Goal: Task Accomplishment & Management: Complete application form

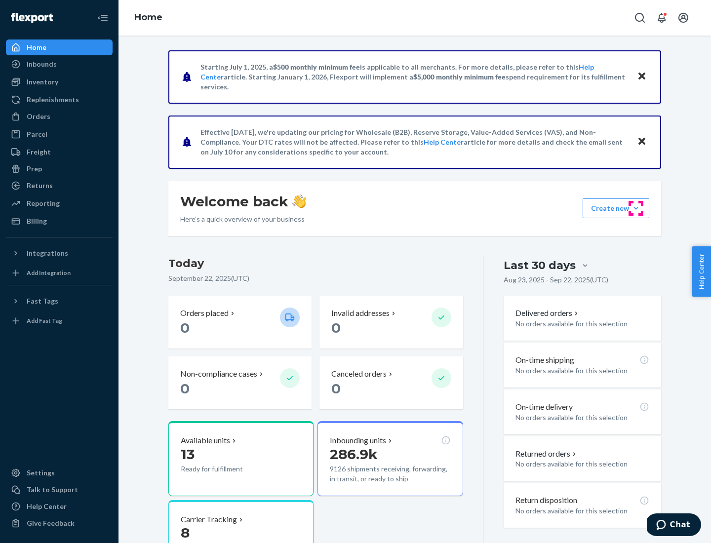
click at [636, 208] on button "Create new Create new inbound Create new order Create new product" at bounding box center [616, 208] width 67 height 20
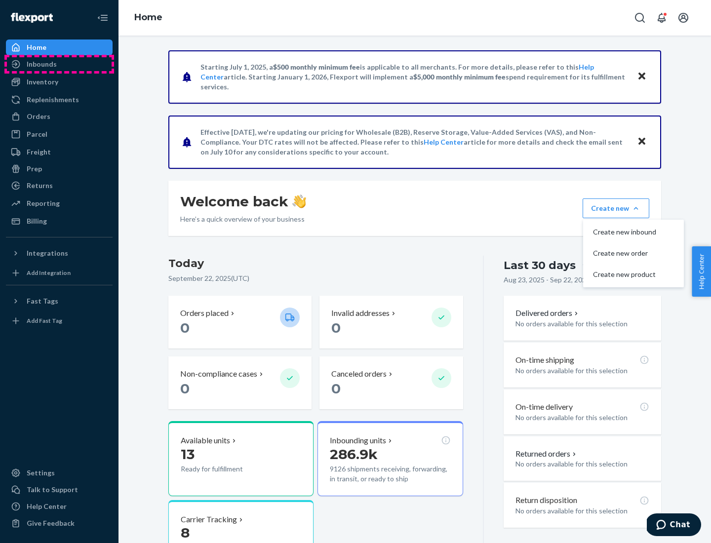
click at [59, 64] on div "Inbounds" at bounding box center [59, 64] width 105 height 14
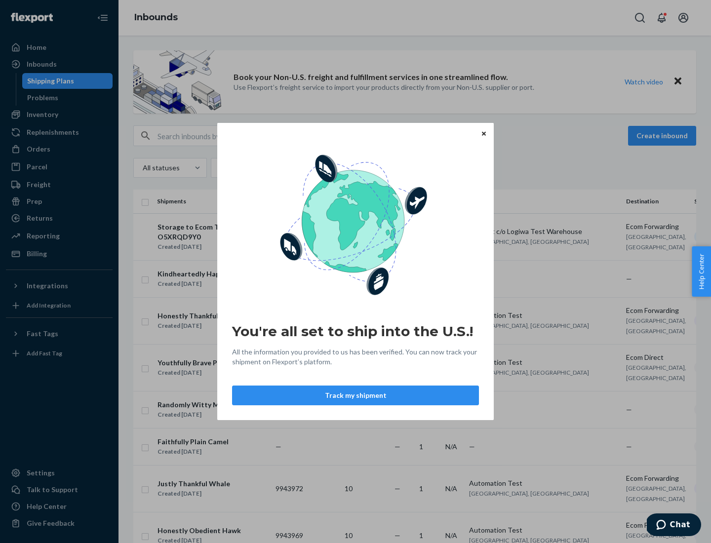
click at [355, 395] on button "Track my shipment" at bounding box center [355, 396] width 247 height 20
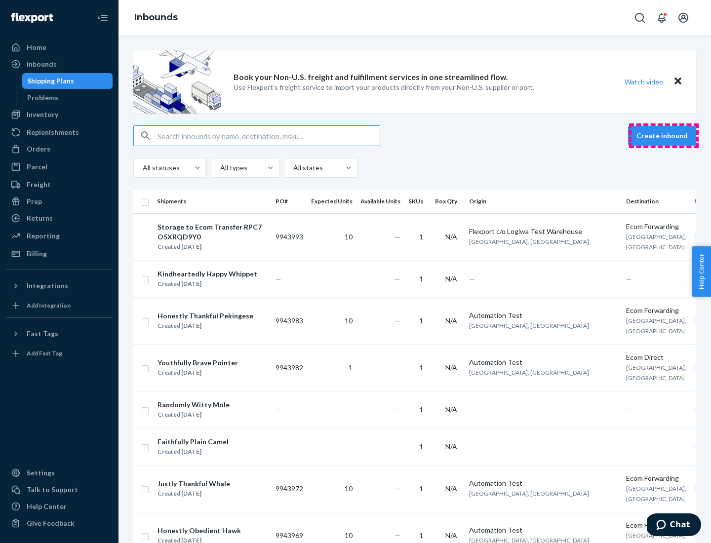
click at [664, 136] on button "Create inbound" at bounding box center [662, 136] width 68 height 20
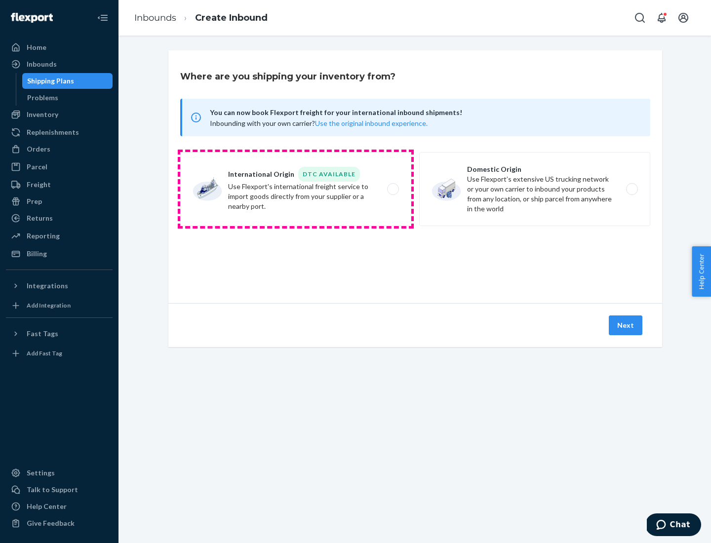
click at [296, 189] on label "International Origin DTC Available Use Flexport's international freight service…" at bounding box center [295, 189] width 231 height 74
click at [392, 189] on input "International Origin DTC Available Use Flexport's international freight service…" at bounding box center [395, 189] width 6 height 6
radio input "true"
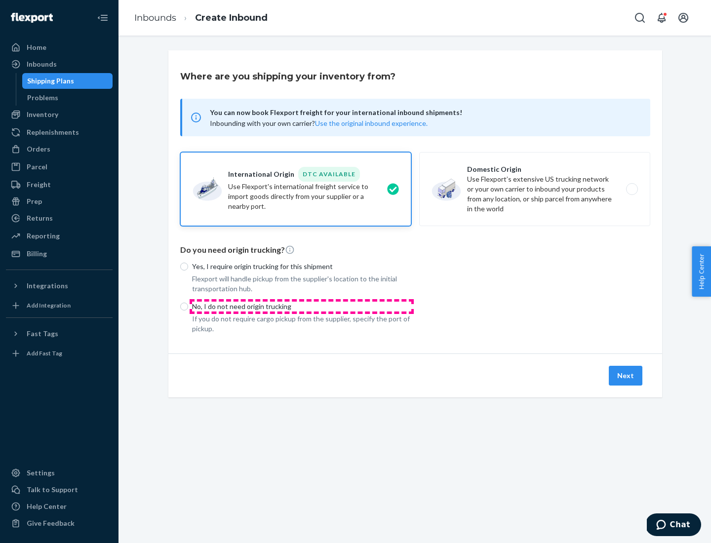
click at [302, 306] on p "No, I do not need origin trucking" at bounding box center [301, 307] width 219 height 10
click at [188, 306] on input "No, I do not need origin trucking" at bounding box center [184, 307] width 8 height 8
radio input "true"
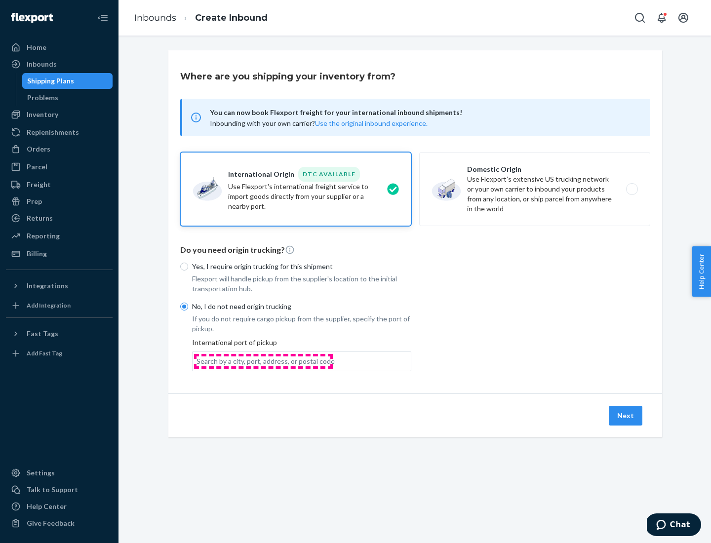
click at [263, 361] on div "Search by a city, port, address, or postal code" at bounding box center [265, 361] width 138 height 10
click at [197, 361] on input "Search by a city, port, address, or postal code" at bounding box center [196, 361] width 1 height 10
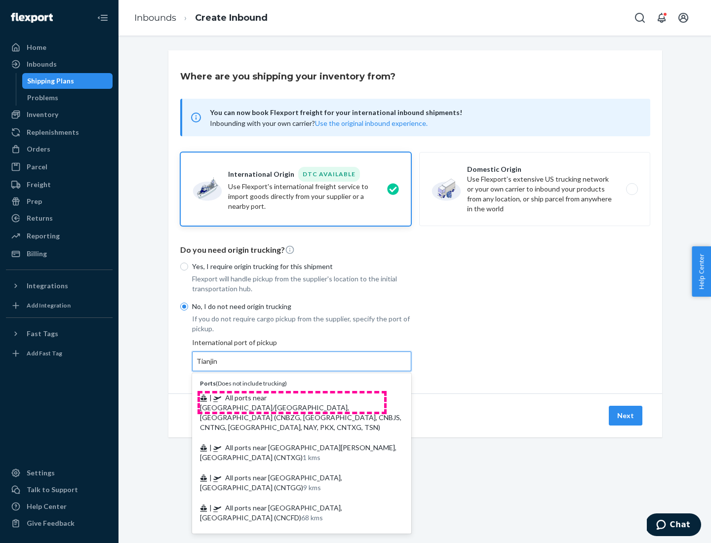
click at [292, 397] on span "| All ports near [GEOGRAPHIC_DATA]/[GEOGRAPHIC_DATA], [GEOGRAPHIC_DATA] (CNBZG,…" at bounding box center [300, 412] width 201 height 38
click at [218, 366] on input "Tianjin" at bounding box center [207, 361] width 22 height 10
type input "All ports near [GEOGRAPHIC_DATA]/[GEOGRAPHIC_DATA], [GEOGRAPHIC_DATA] (CNBZG, […"
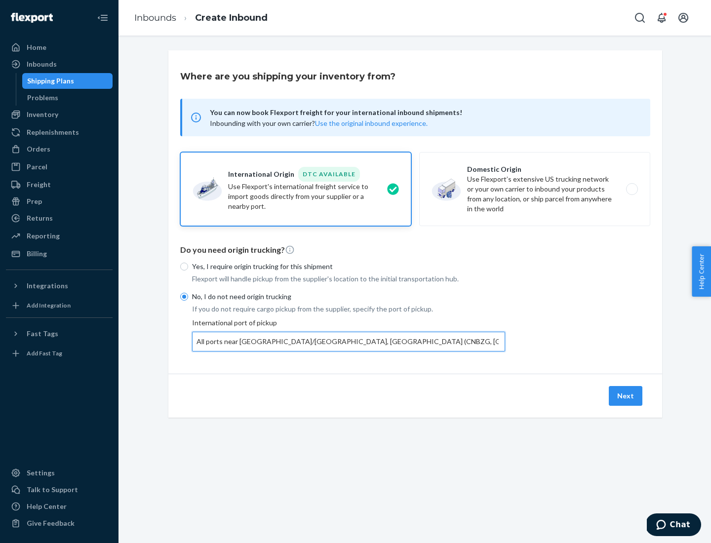
click at [626, 395] on button "Next" at bounding box center [626, 396] width 34 height 20
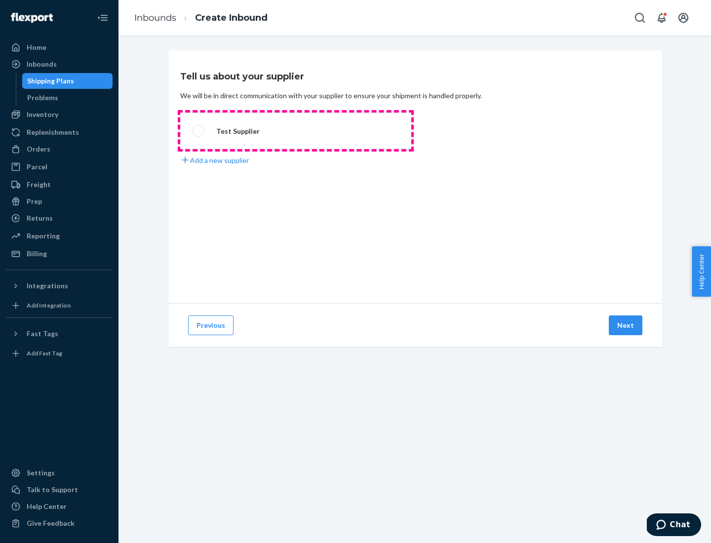
click at [296, 131] on label "Test Supplier" at bounding box center [295, 131] width 231 height 37
click at [199, 131] on input "Test Supplier" at bounding box center [196, 131] width 6 height 6
radio input "true"
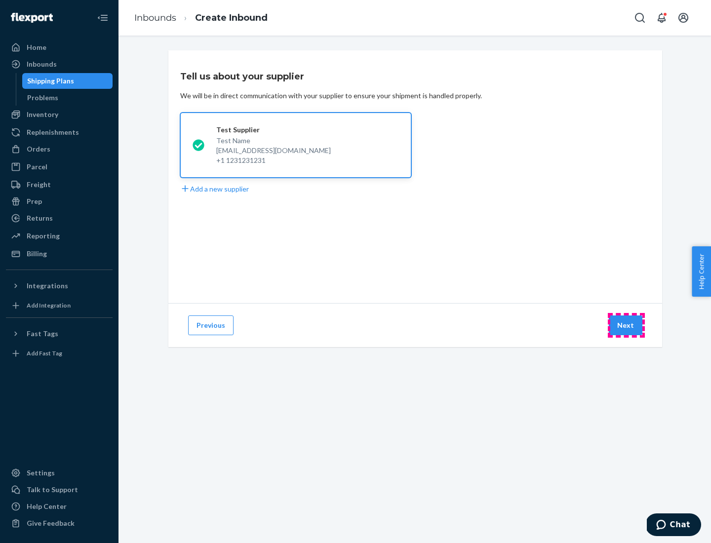
click at [626, 325] on button "Next" at bounding box center [626, 325] width 34 height 20
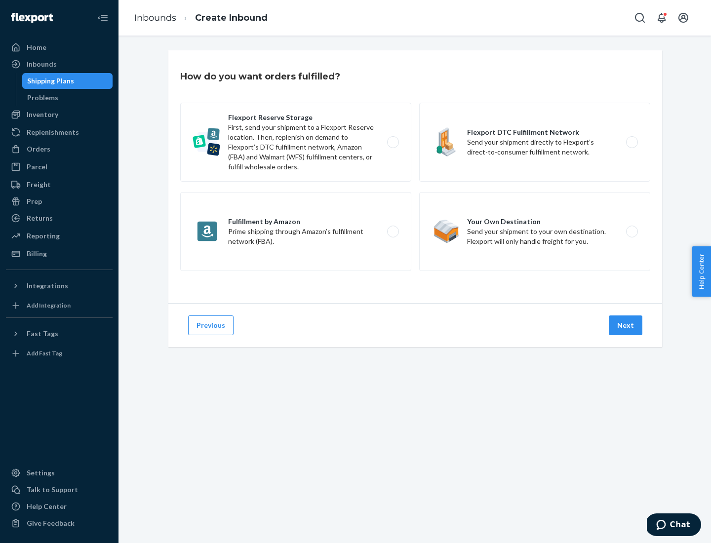
click at [415, 177] on div "Flexport Reserve Storage First, send your shipment to a Flexport Reserve locati…" at bounding box center [415, 188] width 470 height 171
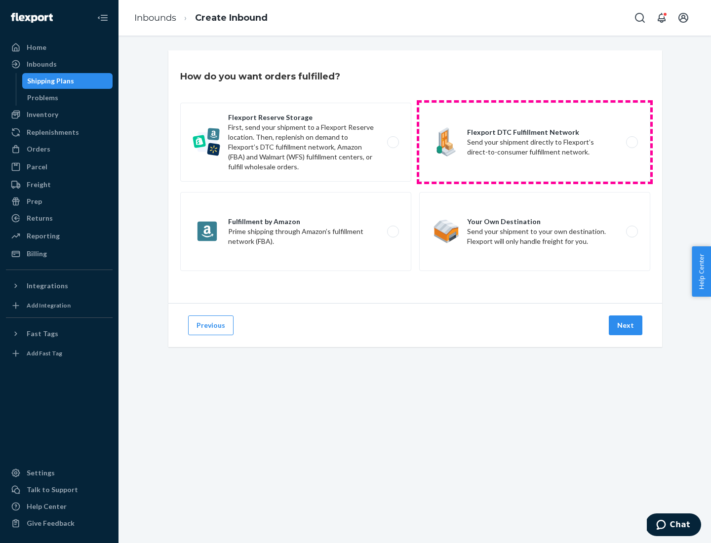
click at [535, 142] on label "Flexport DTC Fulfillment Network Send your shipment directly to Flexport’s dire…" at bounding box center [534, 142] width 231 height 79
click at [631, 142] on input "Flexport DTC Fulfillment Network Send your shipment directly to Flexport’s dire…" at bounding box center [634, 142] width 6 height 6
radio input "true"
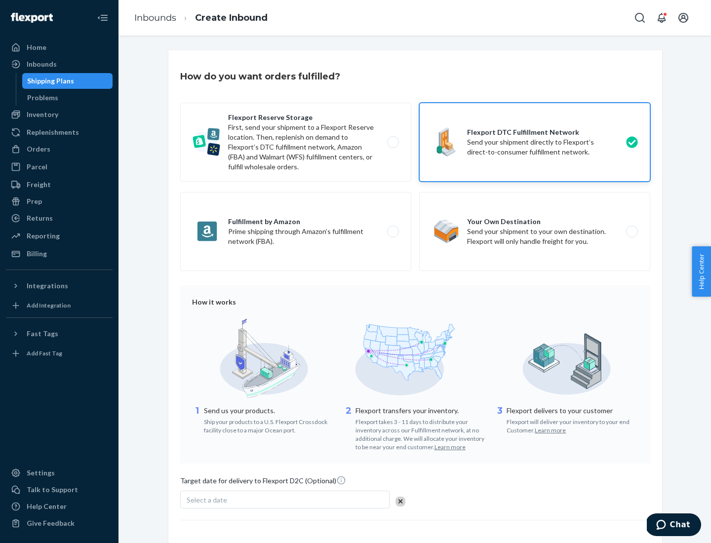
scroll to position [73, 0]
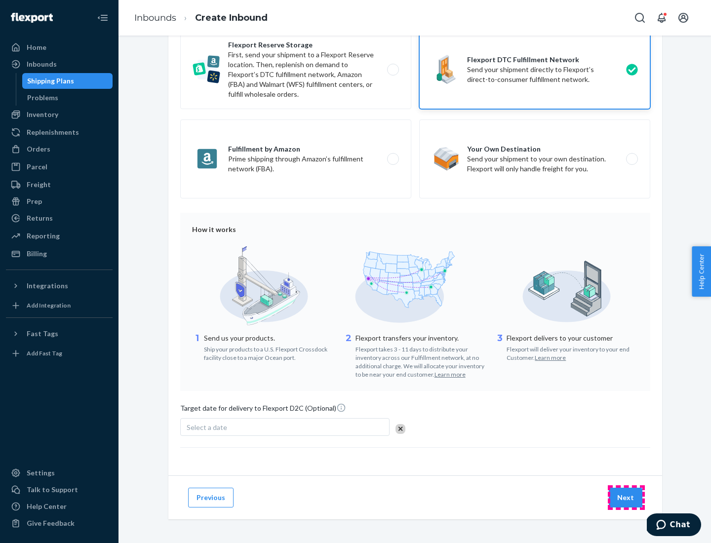
click at [626, 497] on button "Next" at bounding box center [626, 498] width 34 height 20
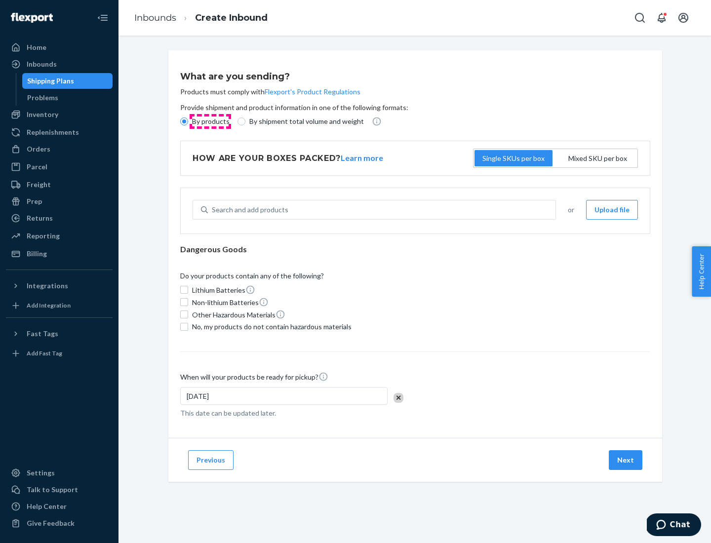
click at [210, 121] on p "By products" at bounding box center [211, 122] width 38 height 10
click at [188, 121] on input "By products" at bounding box center [184, 122] width 8 height 8
click at [248, 210] on div "Search and add products" at bounding box center [250, 210] width 77 height 10
click at [213, 210] on input "Search and add products" at bounding box center [212, 210] width 1 height 10
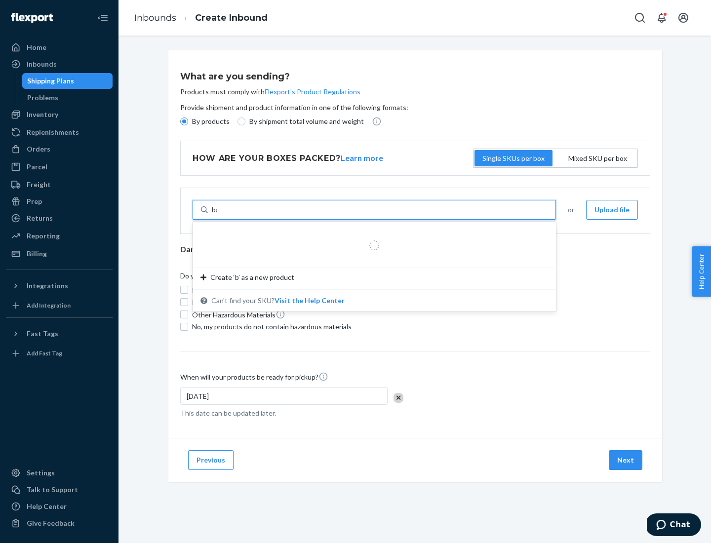
type input "basic"
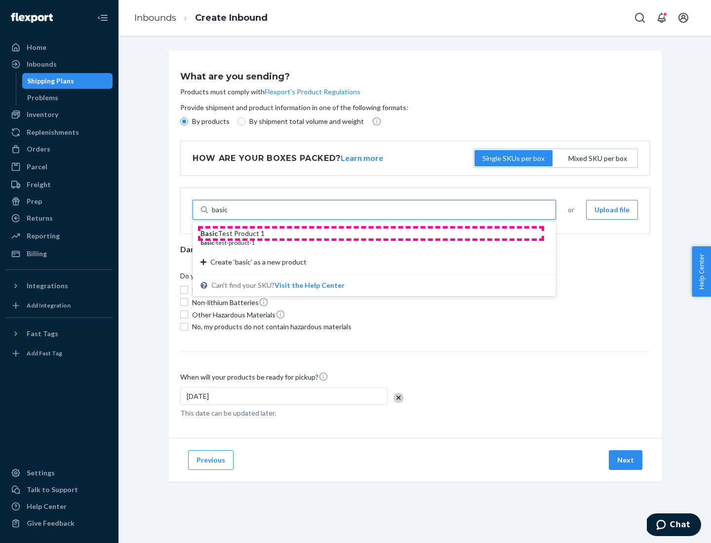
click at [371, 234] on div "Basic Test Product 1" at bounding box center [370, 234] width 340 height 10
click at [228, 215] on input "basic" at bounding box center [220, 210] width 16 height 10
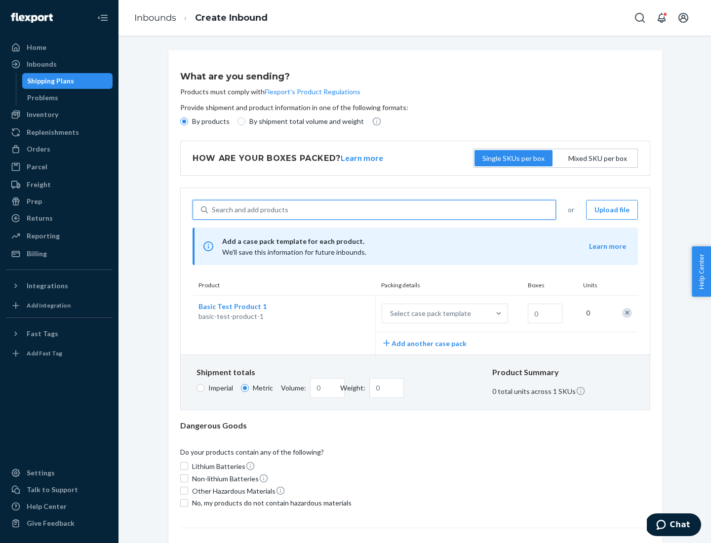
scroll to position [24, 0]
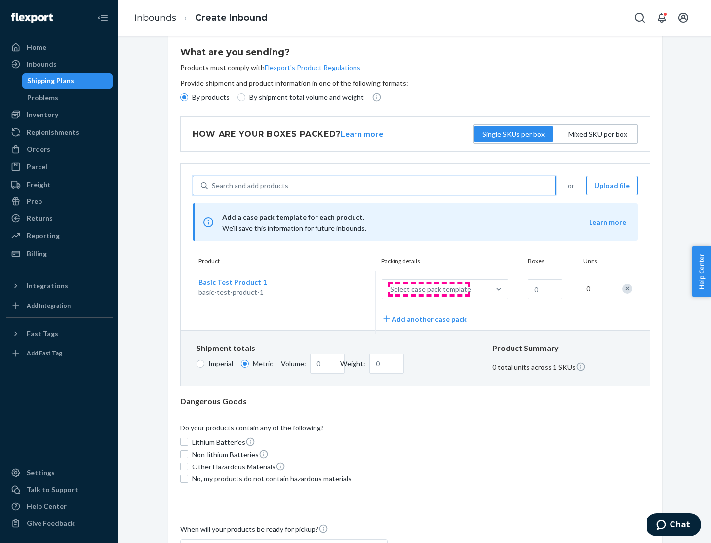
click at [429, 289] on div "Select case pack template" at bounding box center [430, 289] width 81 height 10
click at [341, 289] on input "Select case pack template" at bounding box center [341, 289] width 0 height 0
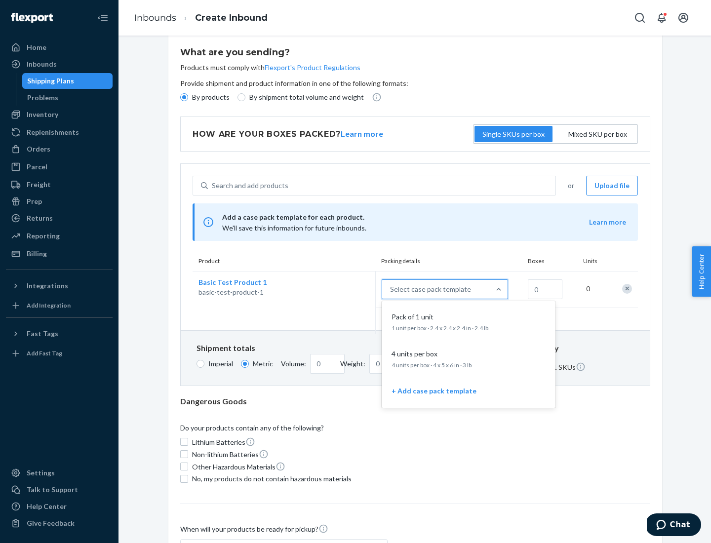
scroll to position [57, 0]
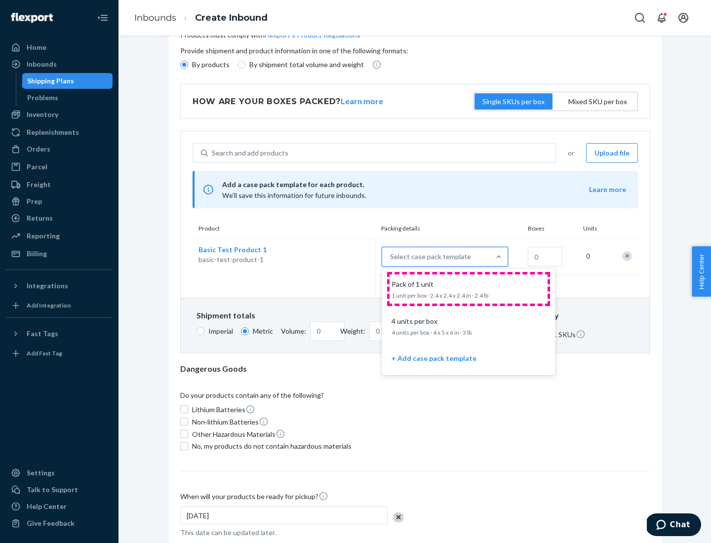
click at [469, 289] on div "Pack of 1 unit" at bounding box center [467, 284] width 158 height 10
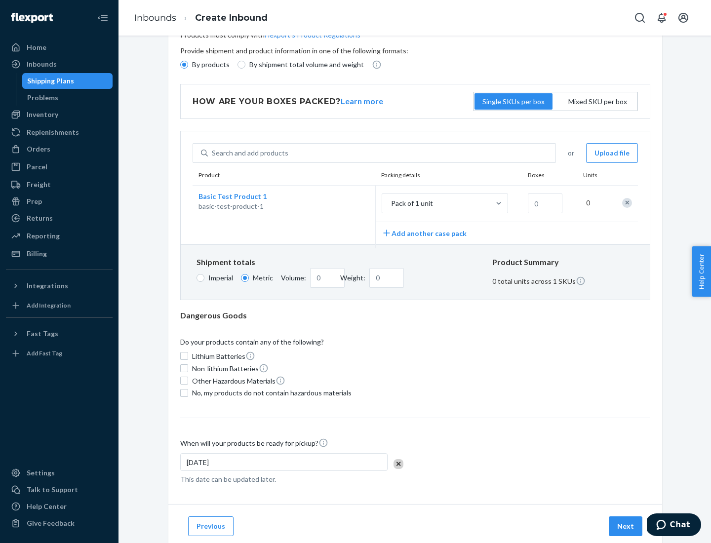
scroll to position [0, 0]
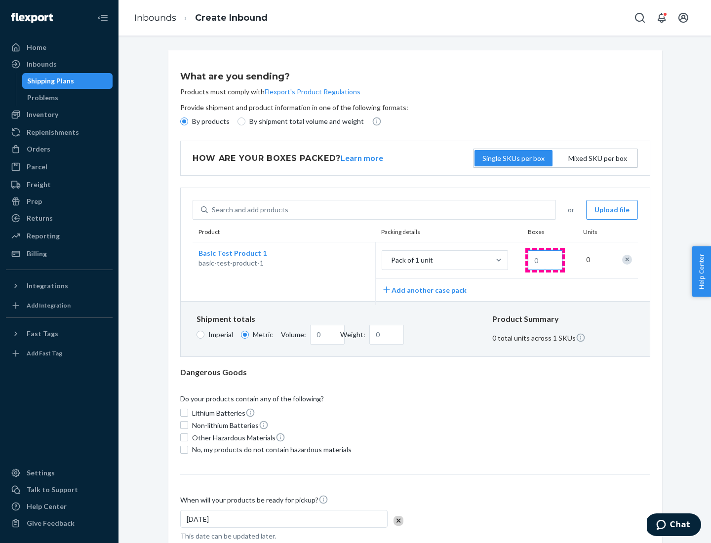
type input "1.09"
type input "1"
type input "10.89"
type input "10"
type input "0.02"
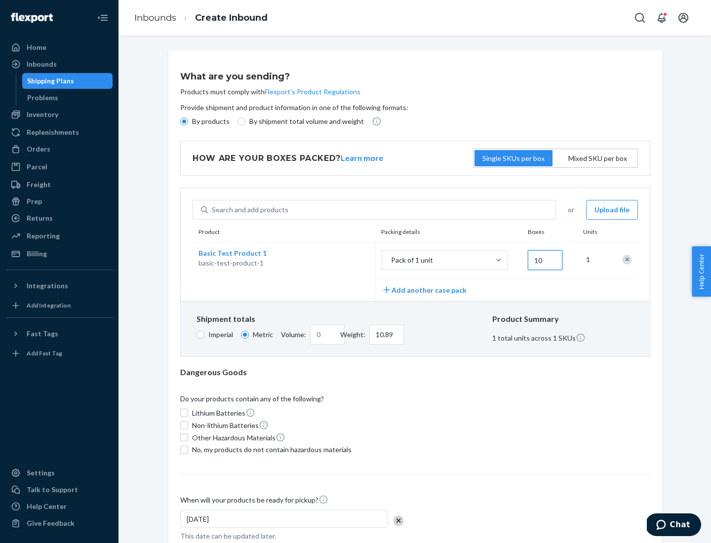
type input "108.86"
type input "100"
type input "0.23"
type input "1088.62"
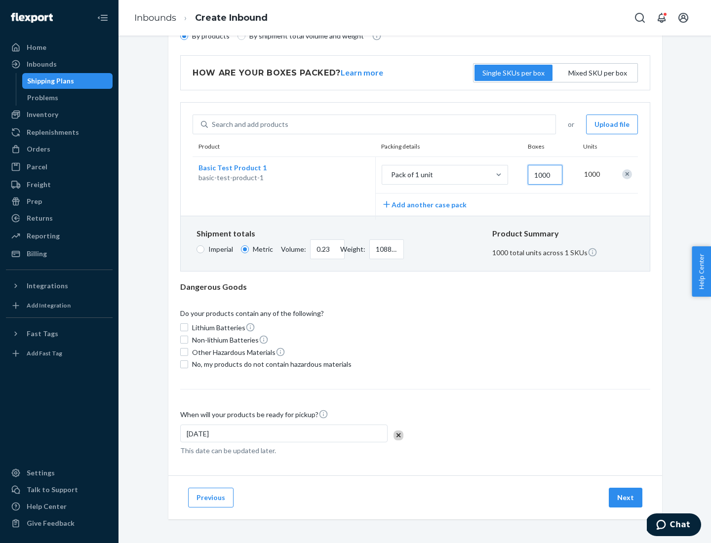
type input "1000"
click at [270, 364] on span "No, my products do not contain hazardous materials" at bounding box center [271, 364] width 159 height 10
click at [188, 364] on input "No, my products do not contain hazardous materials" at bounding box center [184, 364] width 8 height 8
checkbox input "true"
click at [626, 497] on button "Next" at bounding box center [626, 498] width 34 height 20
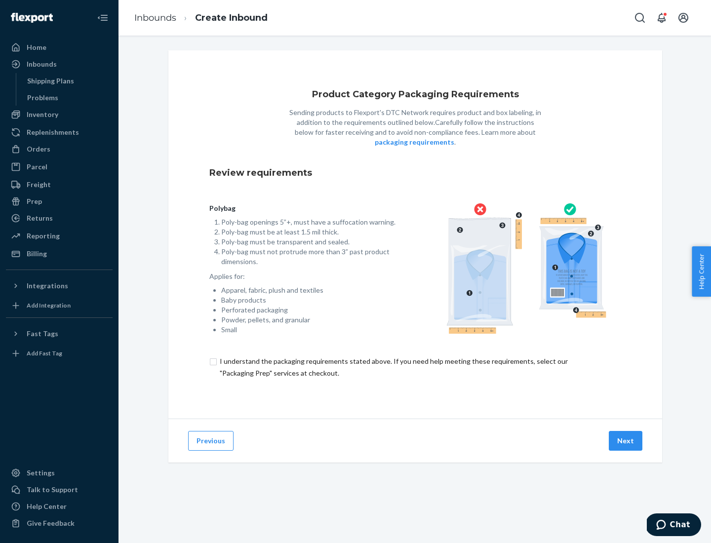
click at [415, 367] on input "checkbox" at bounding box center [415, 367] width 412 height 24
checkbox input "true"
click at [626, 440] on button "Next" at bounding box center [626, 441] width 34 height 20
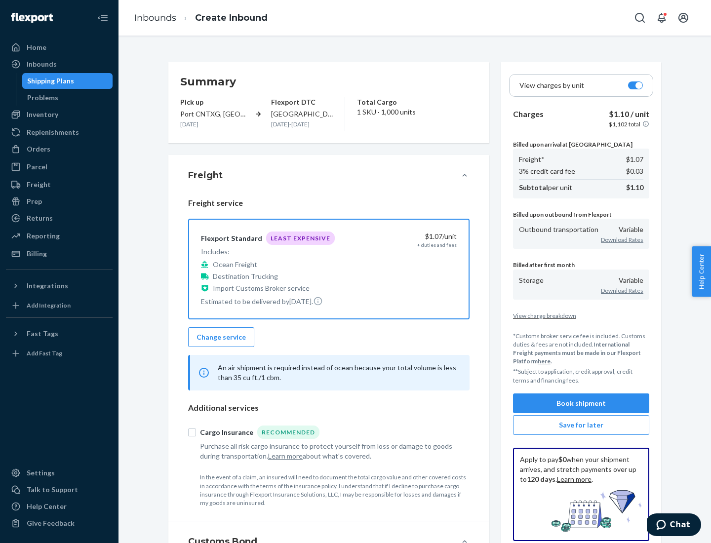
scroll to position [114, 0]
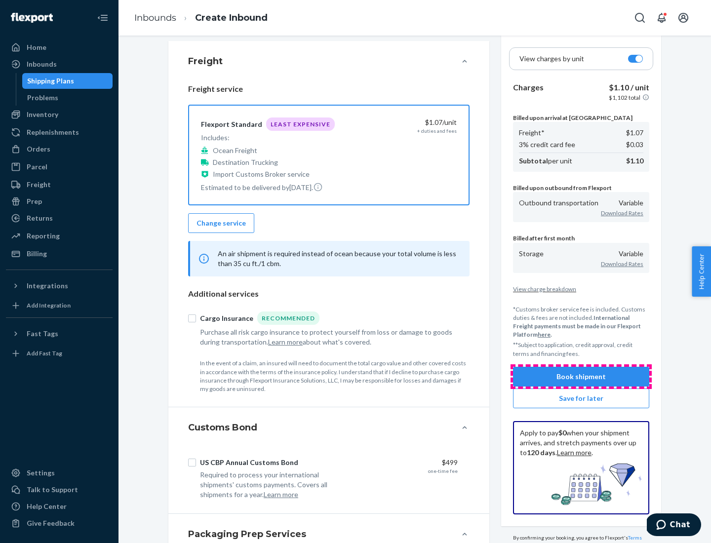
click at [581, 376] on button "Book shipment" at bounding box center [581, 377] width 136 height 20
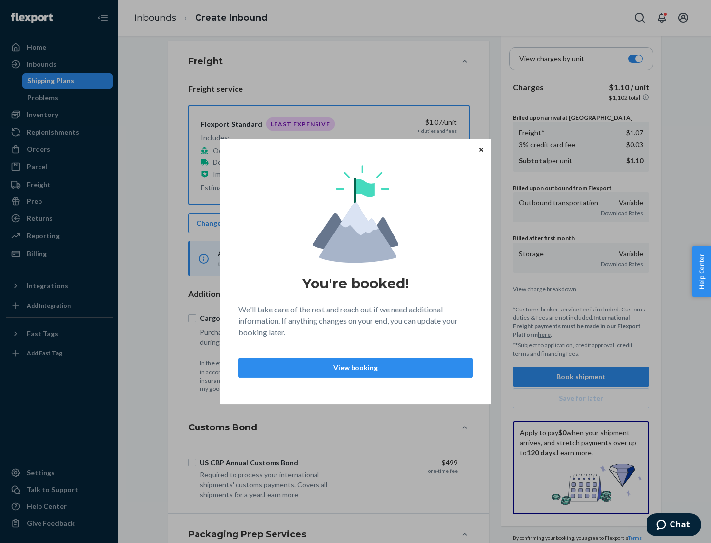
click at [355, 367] on p "View booking" at bounding box center [355, 368] width 217 height 10
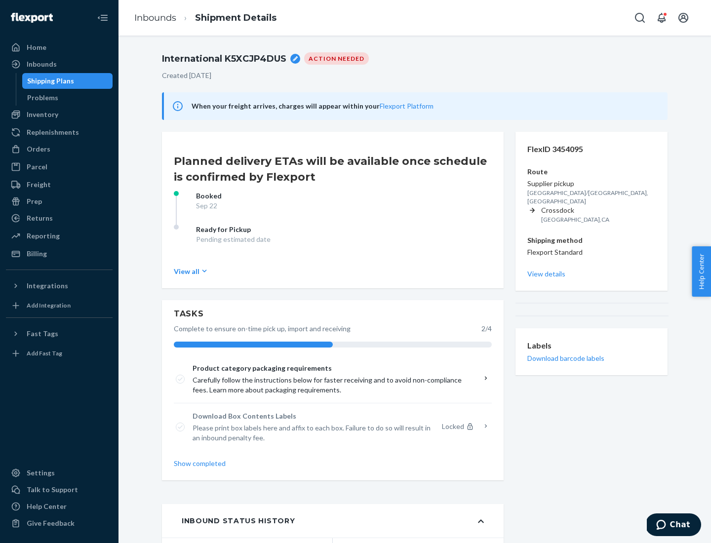
scroll to position [79, 0]
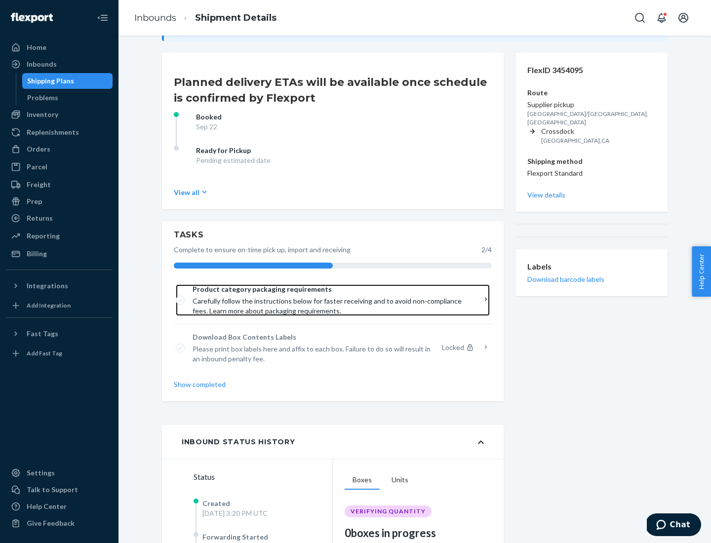
click at [329, 289] on span "Product category packaging requirements" at bounding box center [330, 289] width 274 height 10
